Goal: Communication & Community: Answer question/provide support

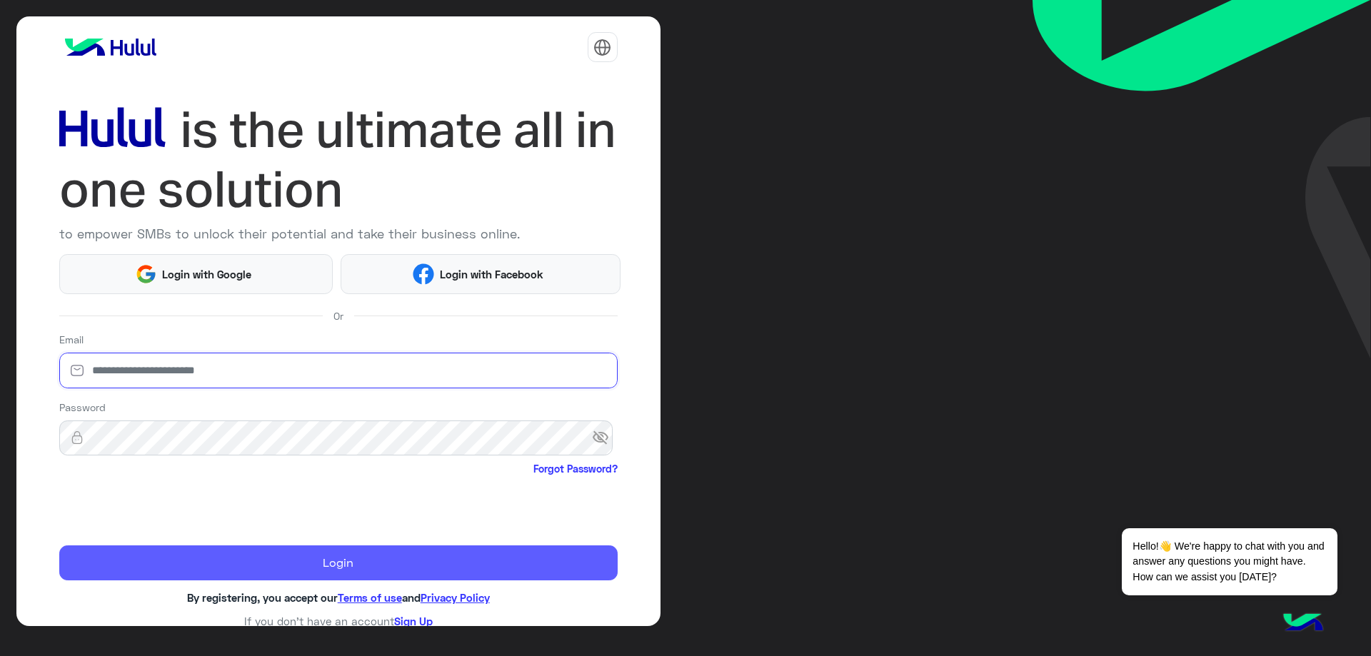
type input "**********"
click at [139, 548] on button "Login" at bounding box center [338, 564] width 558 height 36
click at [171, 570] on button "Login" at bounding box center [338, 564] width 558 height 36
click at [176, 567] on button "Login" at bounding box center [338, 564] width 558 height 36
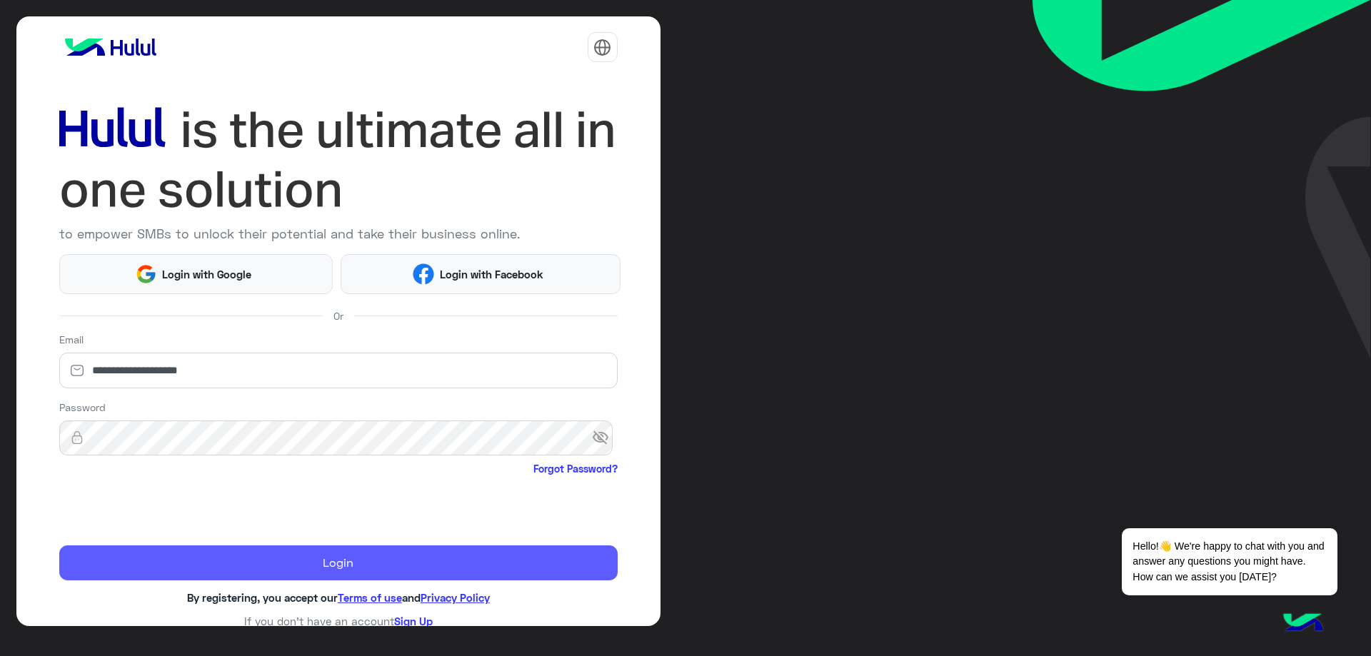
click at [236, 562] on button "Login" at bounding box center [338, 564] width 558 height 36
click at [347, 566] on button "Login" at bounding box center [338, 564] width 558 height 36
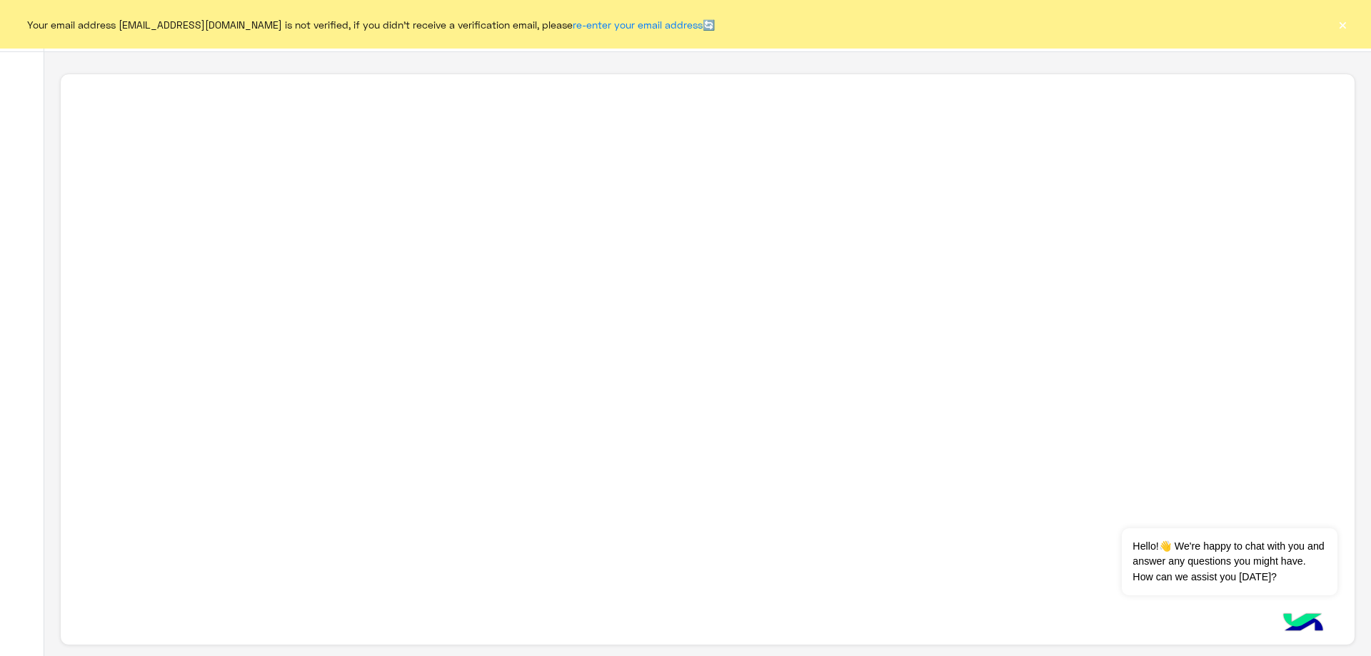
click at [1343, 25] on button "×" at bounding box center [1343, 24] width 14 height 14
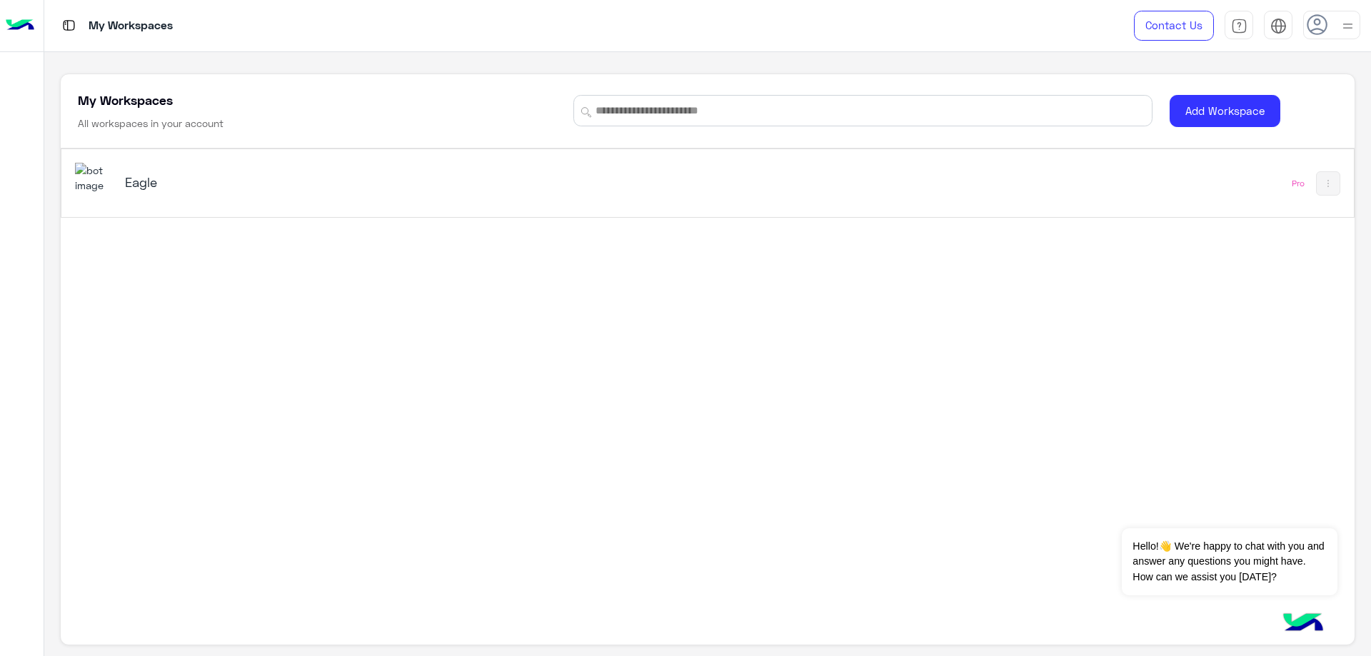
click at [146, 186] on h5 "Eagle" at bounding box center [353, 182] width 456 height 17
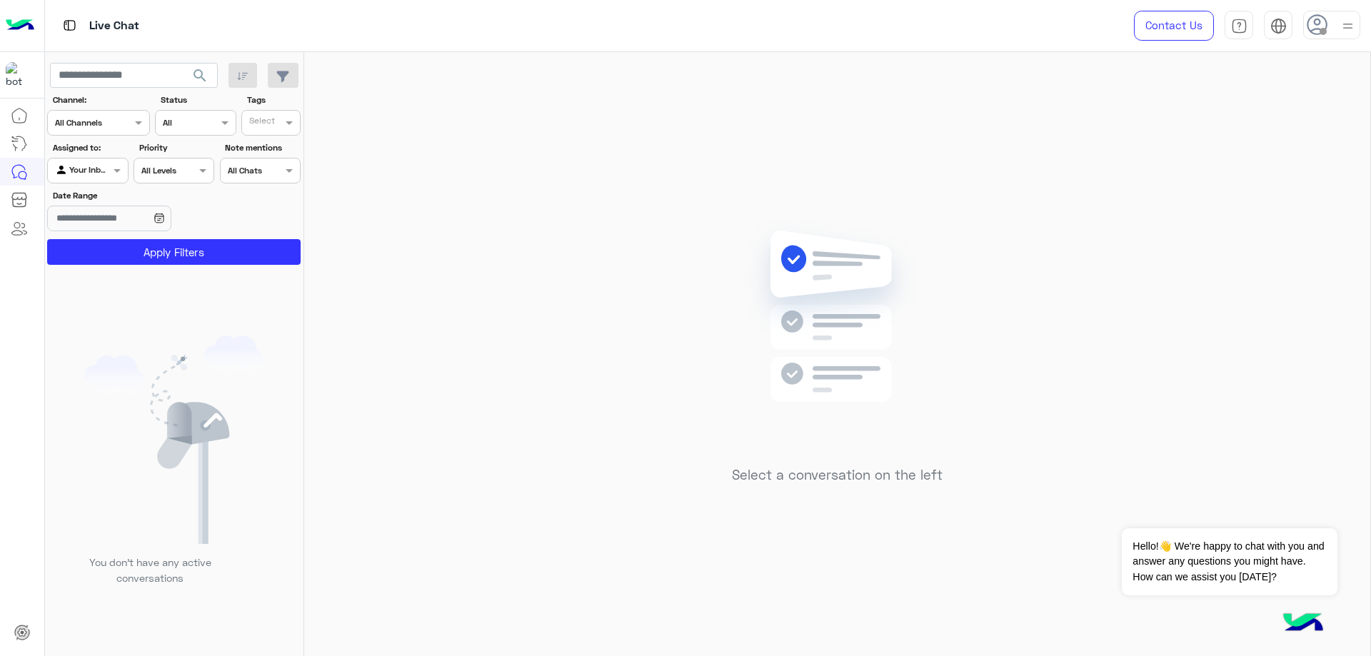
click at [1319, 35] on icon at bounding box center [1317, 24] width 21 height 21
click at [1279, 110] on label "Online" at bounding box center [1271, 109] width 156 height 26
click at [1293, 197] on label "Offline" at bounding box center [1271, 203] width 156 height 26
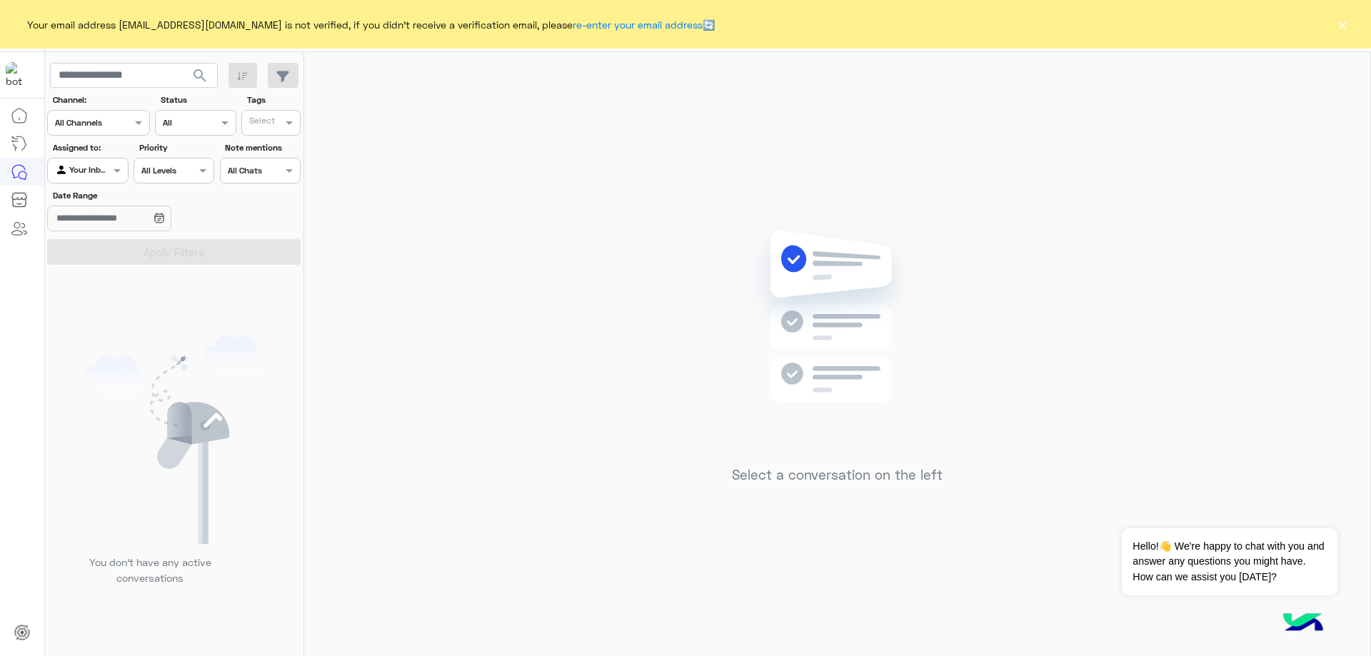
click at [1338, 27] on button "×" at bounding box center [1343, 24] width 14 height 14
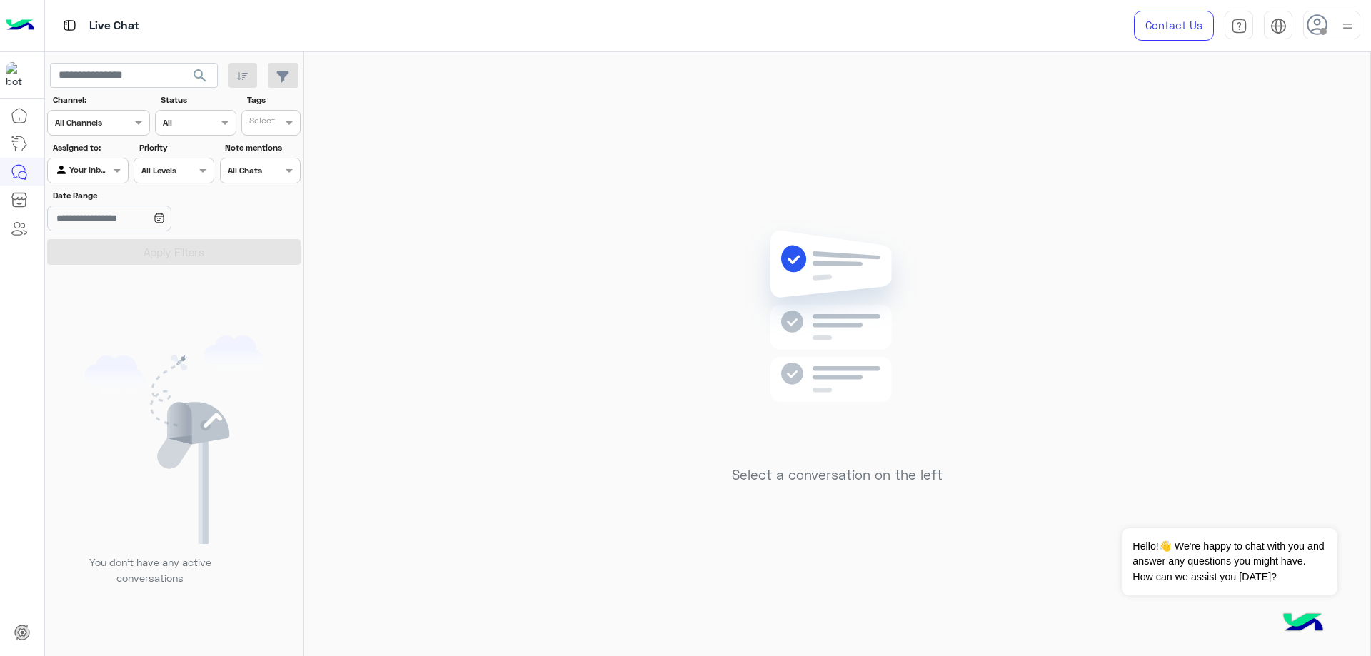
click at [1328, 26] on div at bounding box center [1331, 25] width 57 height 29
click at [1308, 107] on label "Online" at bounding box center [1271, 109] width 156 height 26
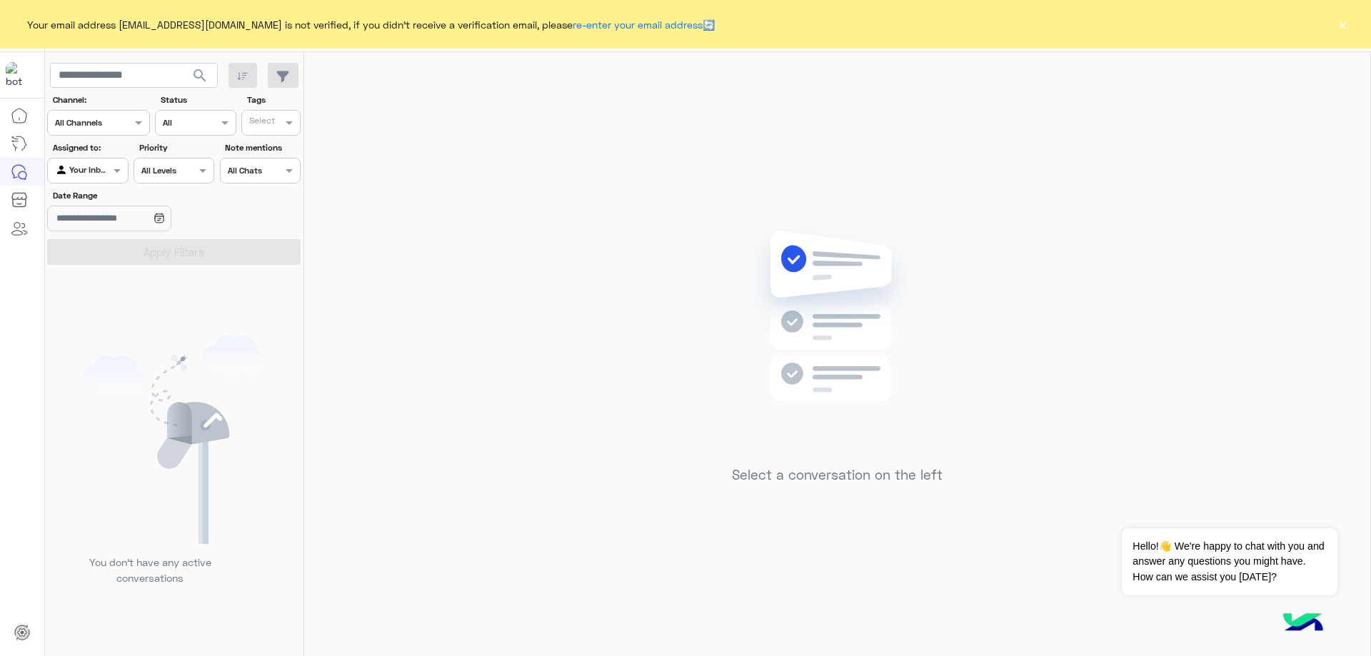
click at [1343, 26] on button "×" at bounding box center [1343, 24] width 14 height 14
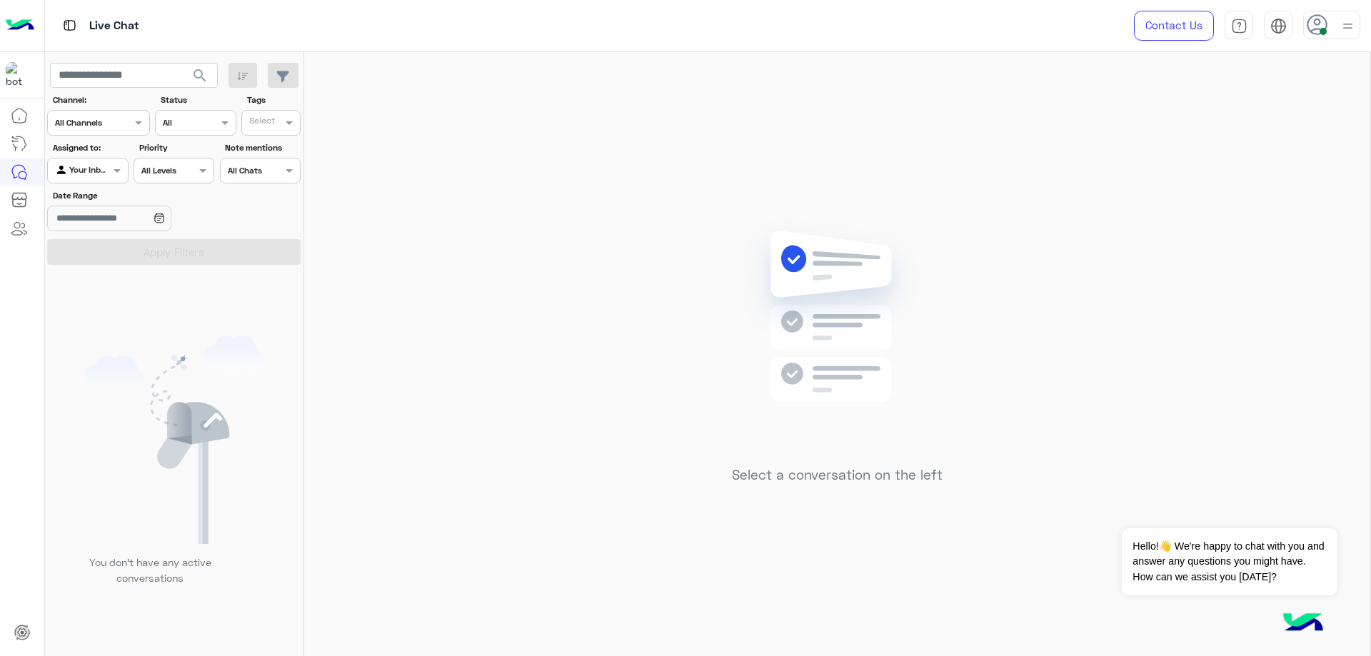
click at [1313, 30] on use at bounding box center [1317, 24] width 21 height 21
click at [1086, 163] on div "Select a conversation on the left" at bounding box center [837, 357] width 1066 height 610
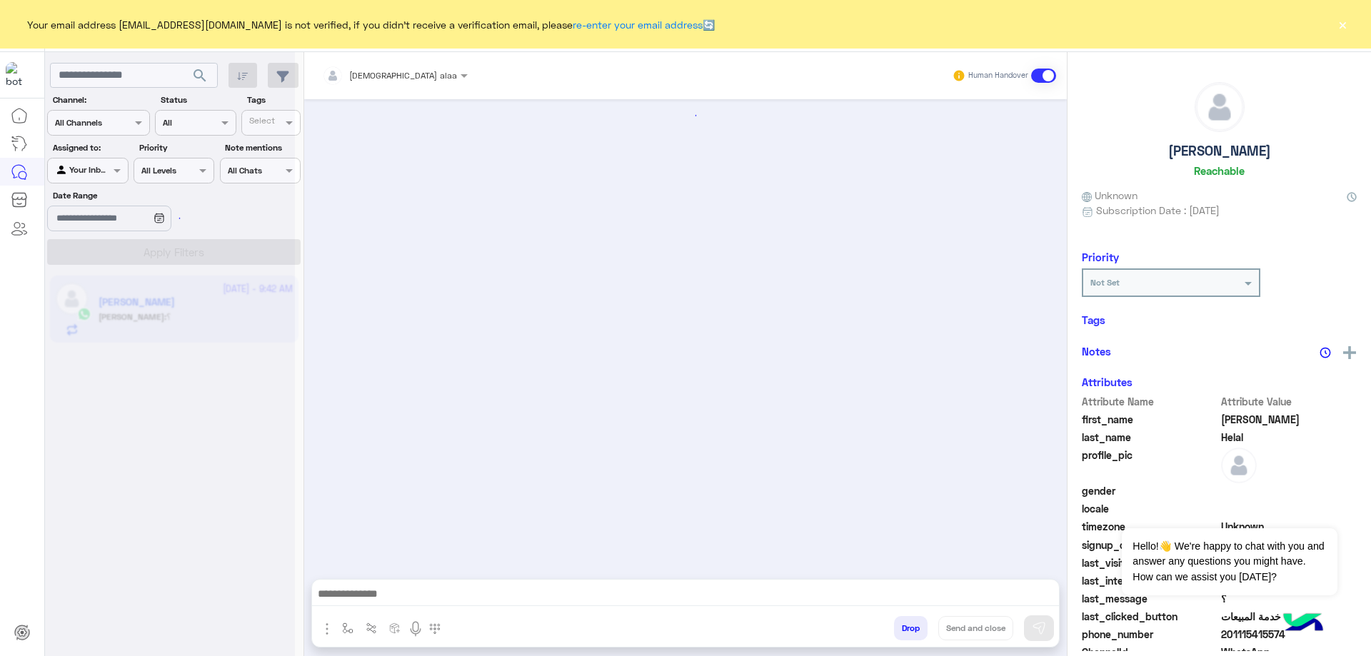
scroll to position [1103, 0]
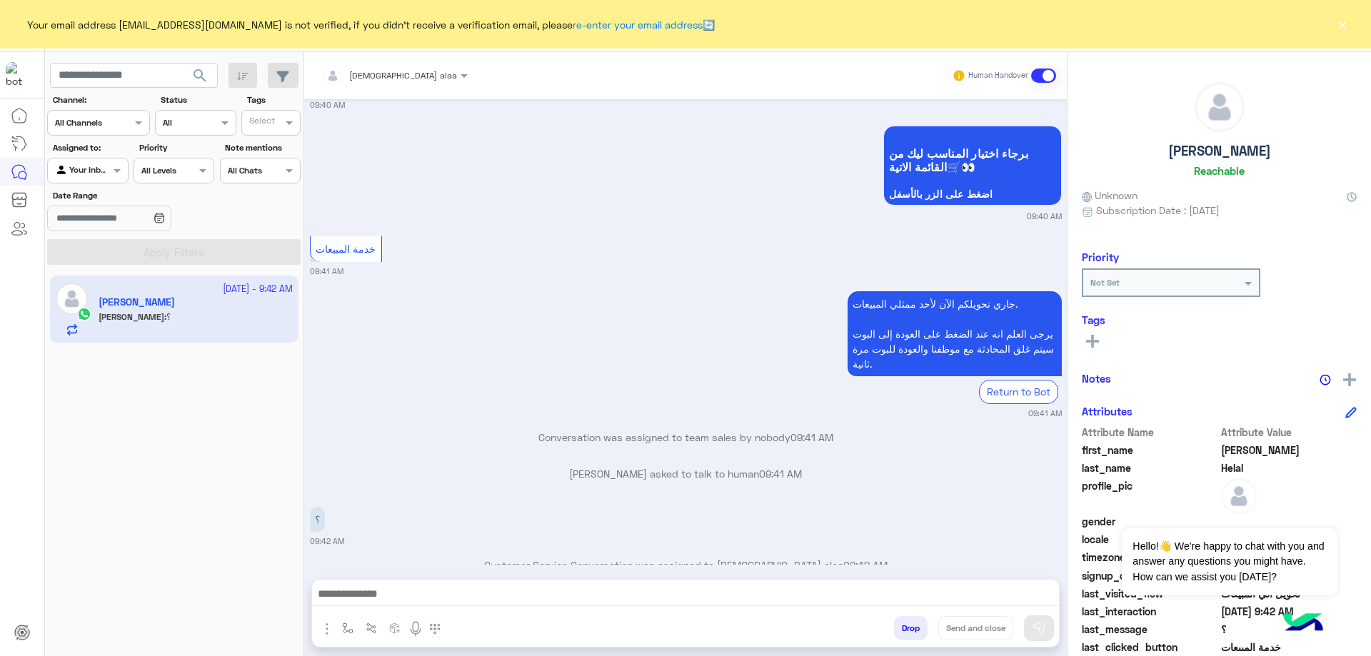
click at [1344, 31] on button "×" at bounding box center [1343, 24] width 14 height 14
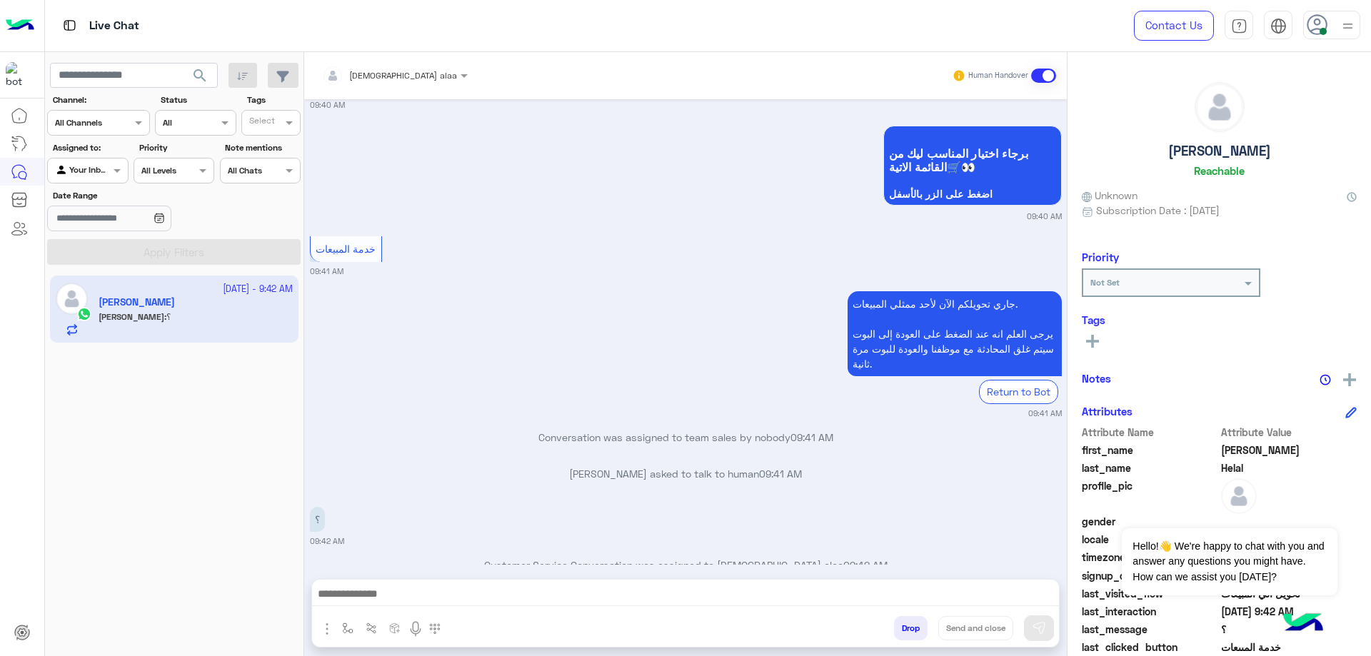
click at [373, 79] on span "[DEMOGRAPHIC_DATA] alaa" at bounding box center [403, 75] width 108 height 11
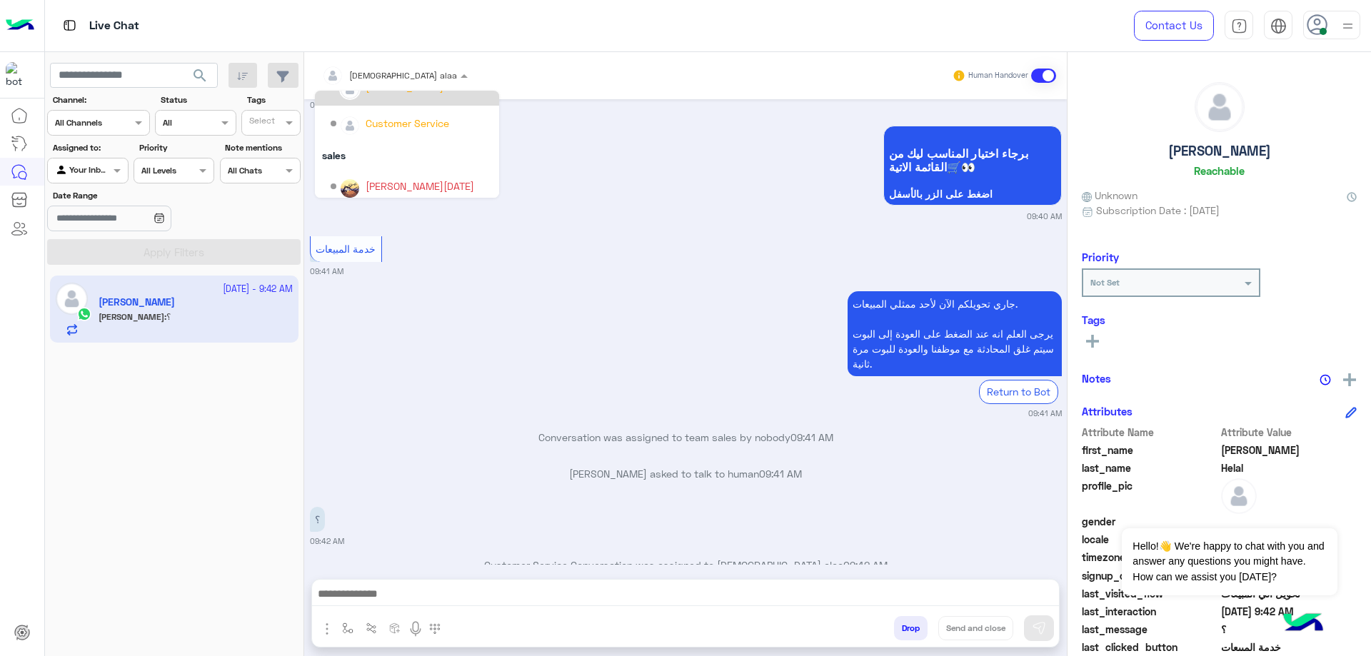
scroll to position [119, 0]
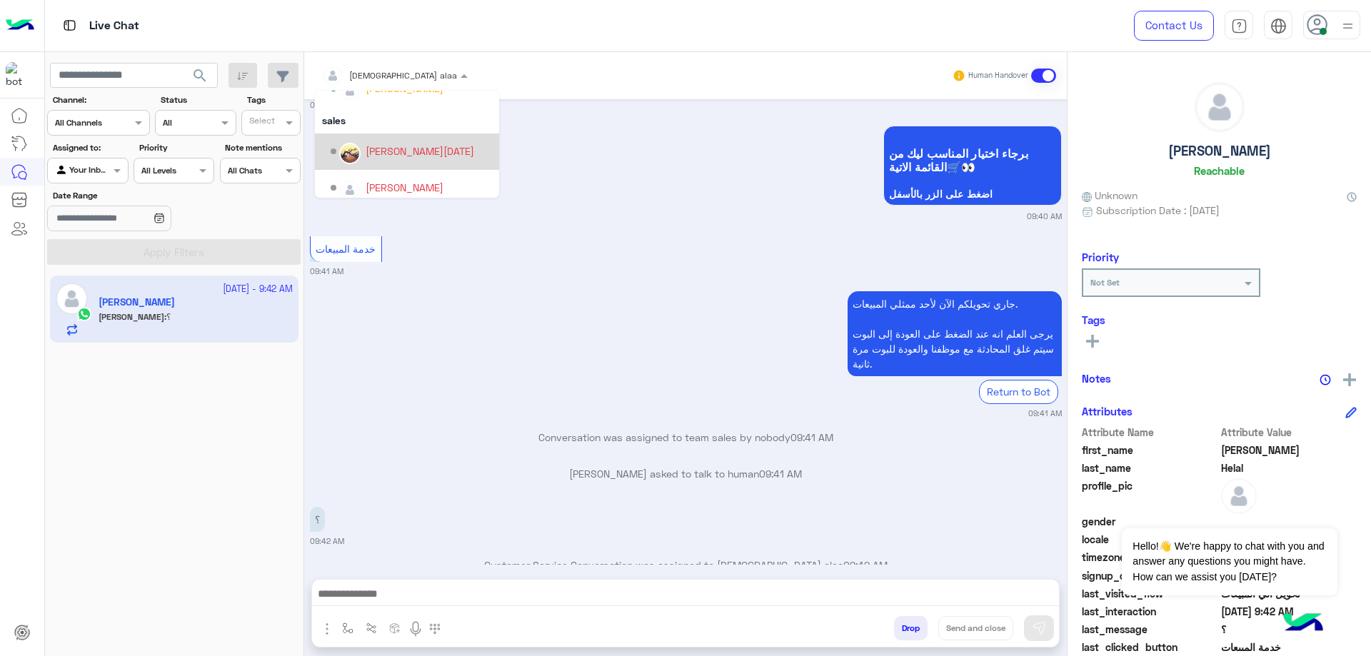
click at [398, 155] on div "Ahmed Ramadan" at bounding box center [420, 151] width 109 height 15
